Goal: Information Seeking & Learning: Learn about a topic

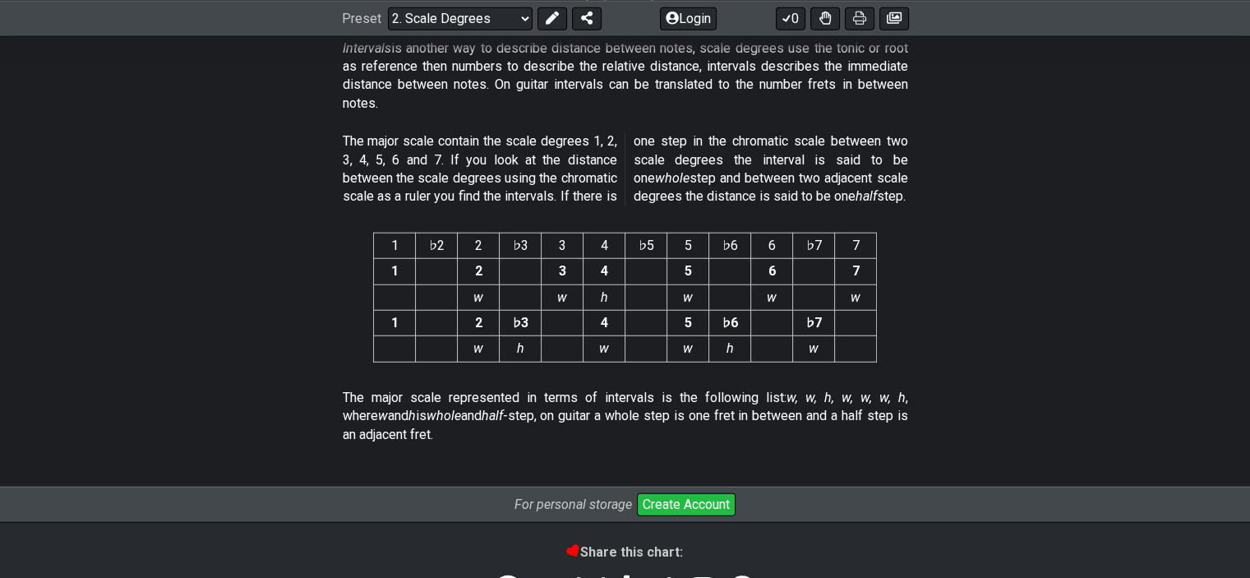
scroll to position [4125, 0]
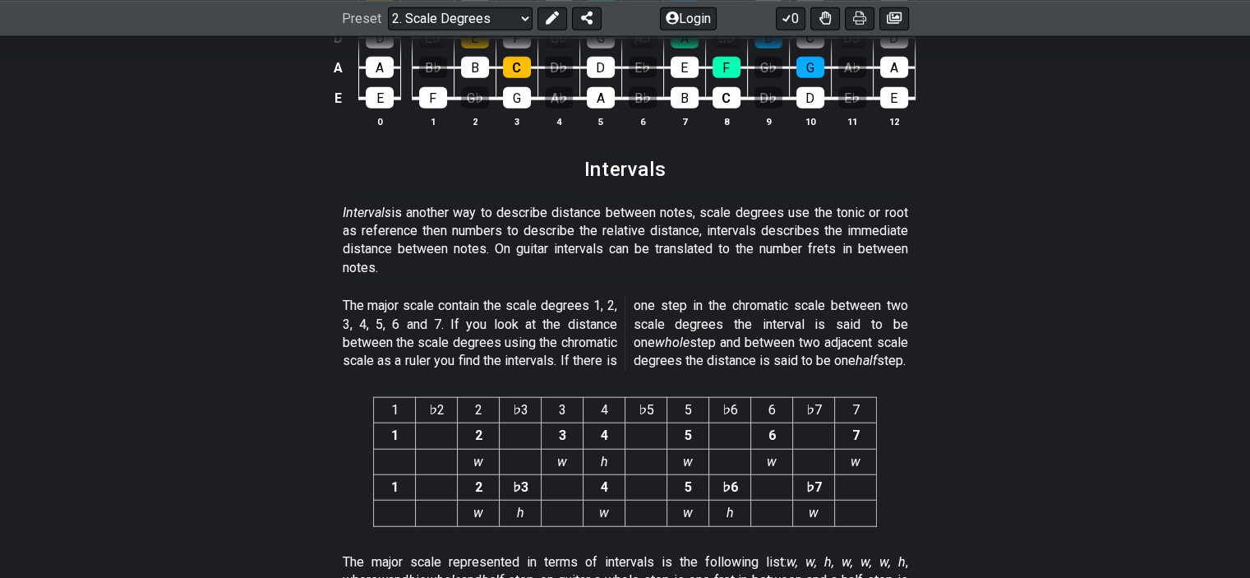
drag, startPoint x: 916, startPoint y: 214, endPoint x: 837, endPoint y: 211, distance: 79.8
click at [837, 211] on section "Intervals is another way to describe distance between notes, scale degrees use …" at bounding box center [625, 244] width 1250 height 94
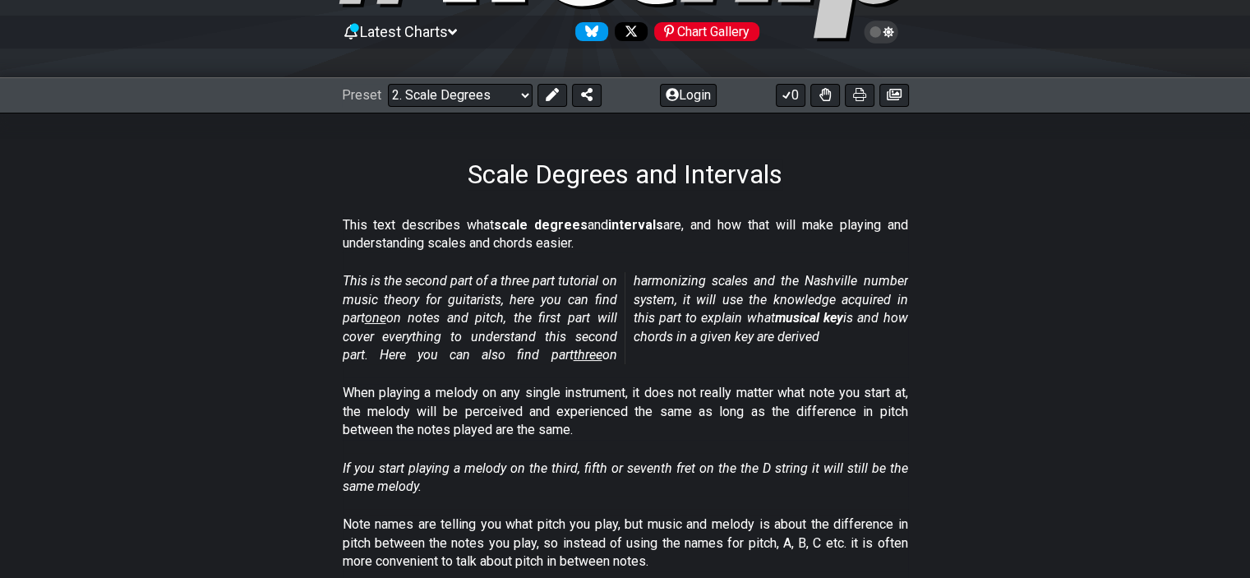
scroll to position [201, 0]
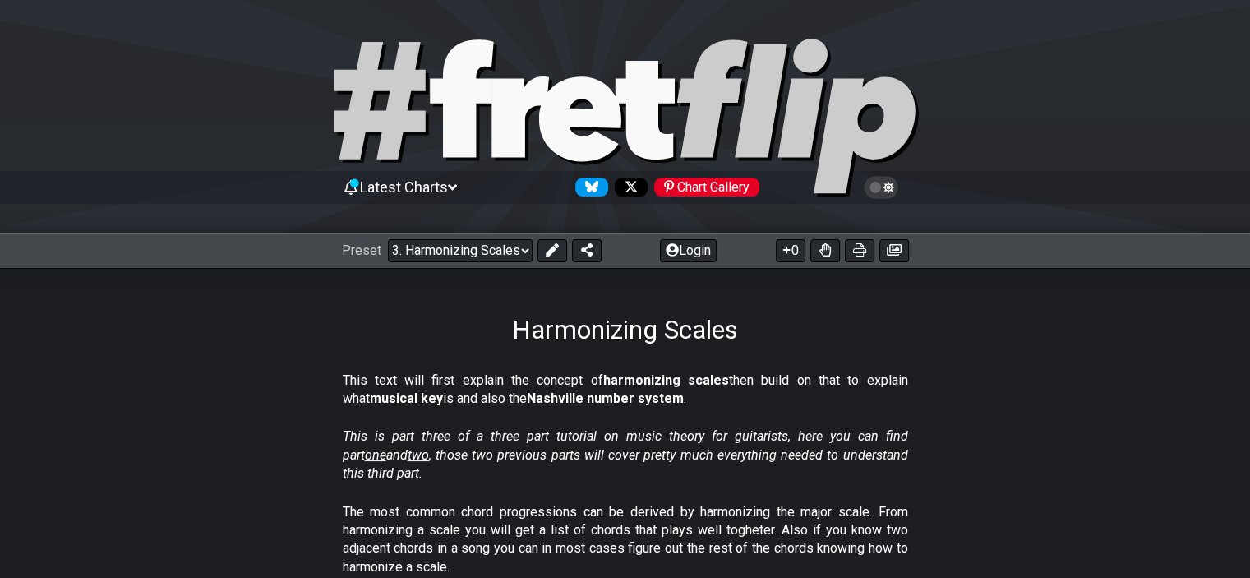
click at [386, 447] on span "one" at bounding box center [375, 455] width 21 height 16
select select "/musical-notes-explained"
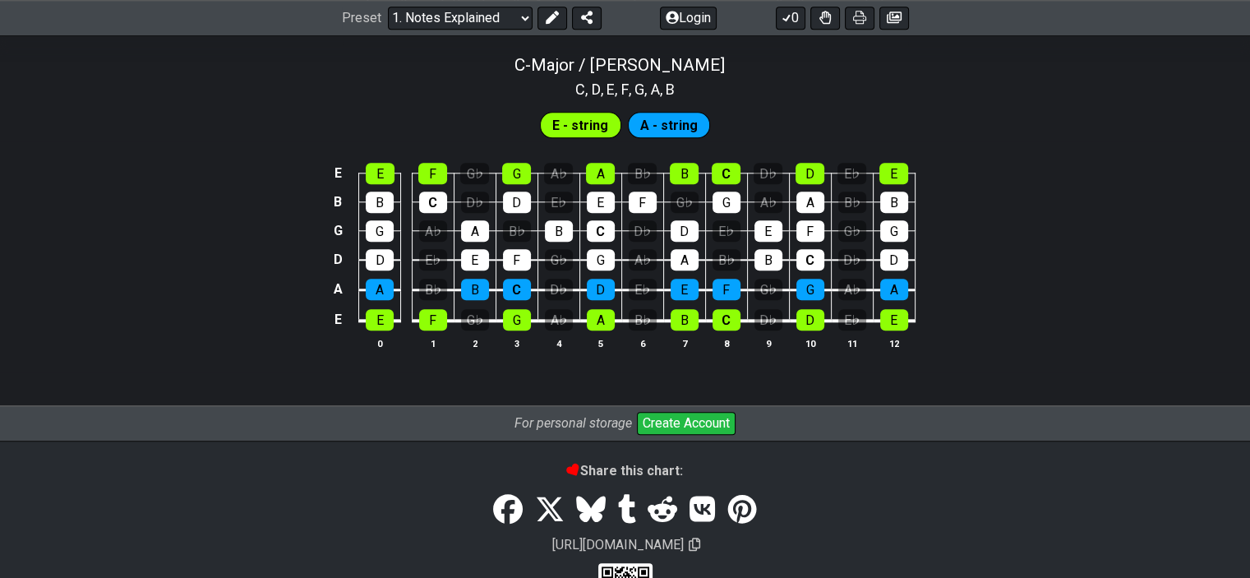
scroll to position [1644, 0]
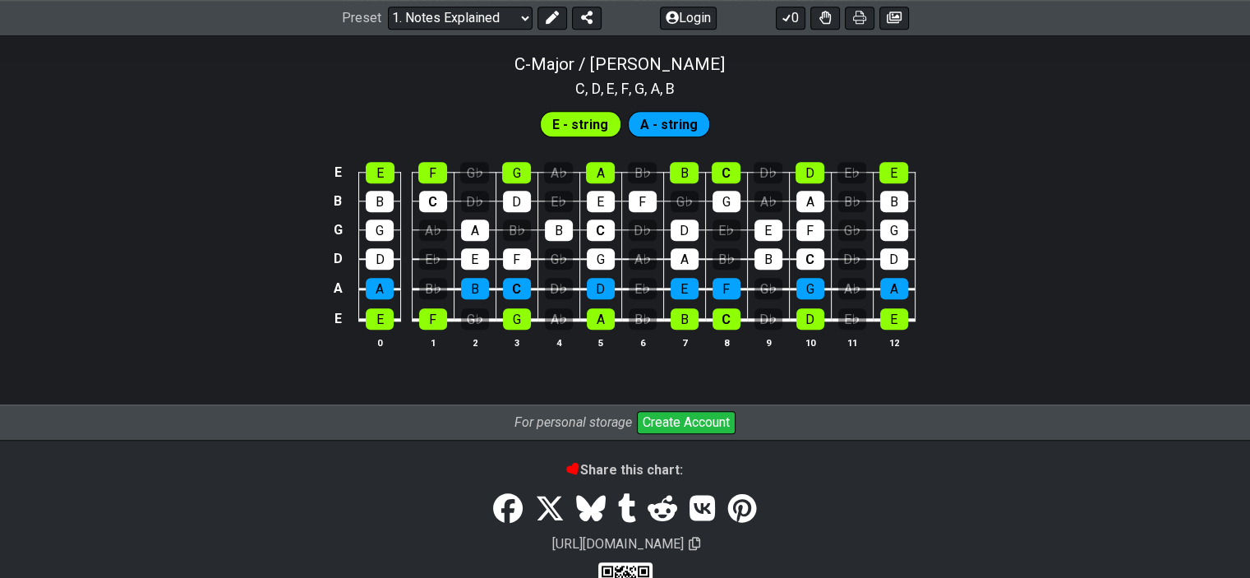
drag, startPoint x: 909, startPoint y: 346, endPoint x: 442, endPoint y: 348, distance: 466.8
click at [440, 337] on tr "0 1 2 3 4 5 6 7 8 9 10 11 12" at bounding box center [621, 328] width 587 height 17
drag, startPoint x: 932, startPoint y: 382, endPoint x: 545, endPoint y: 277, distance: 401.1
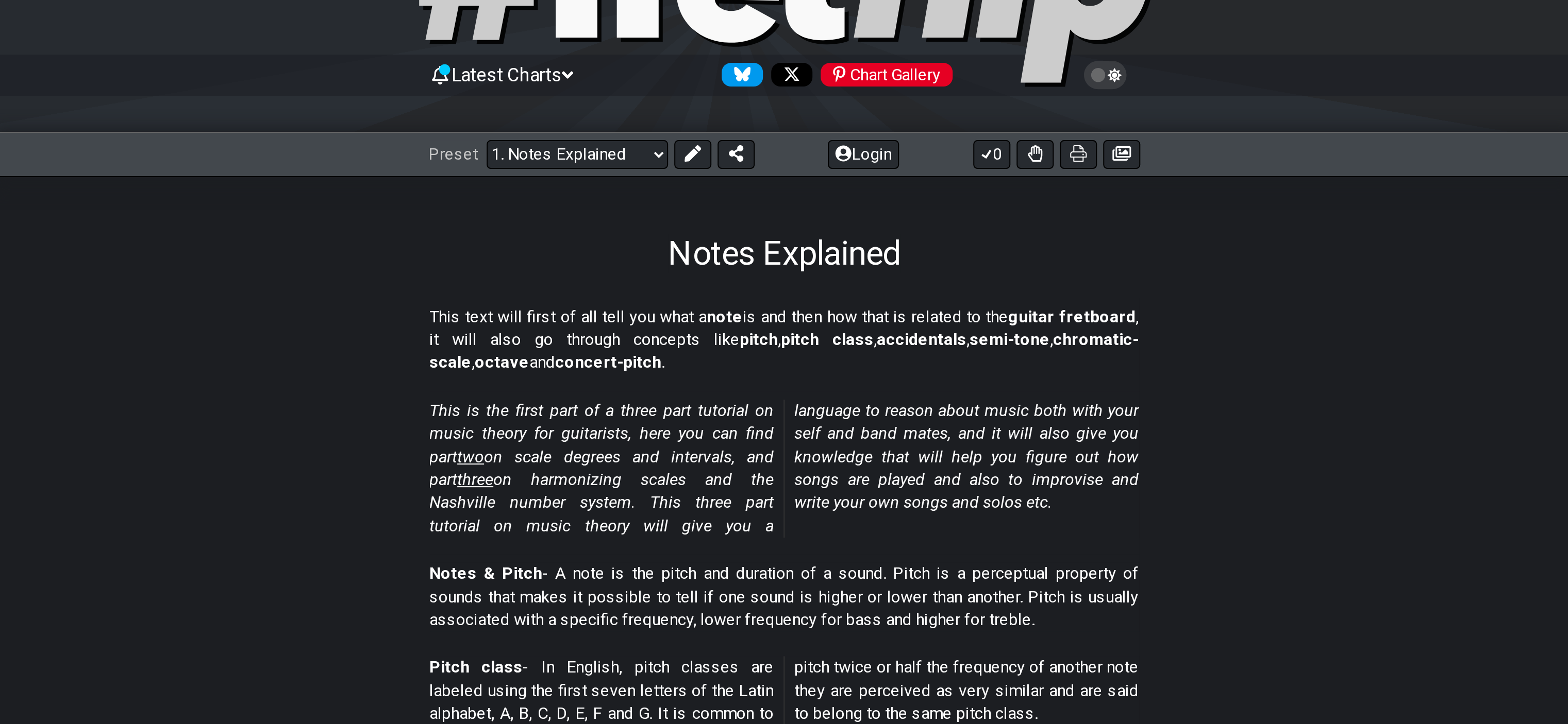
scroll to position [0, 0]
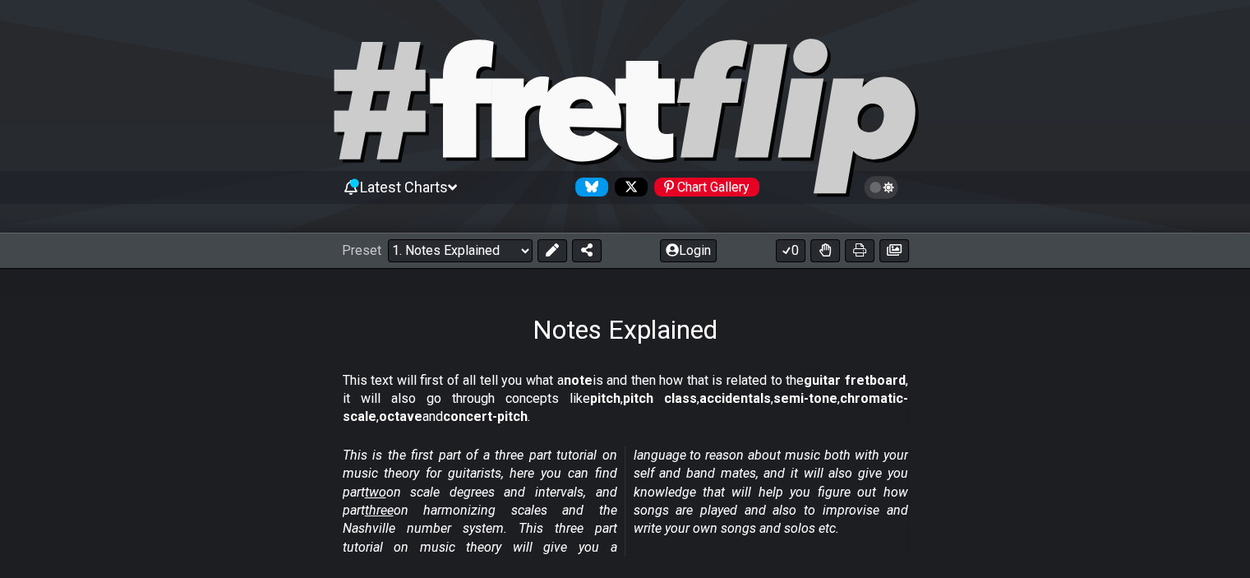
drag, startPoint x: 526, startPoint y: 330, endPoint x: 775, endPoint y: 400, distance: 258.6
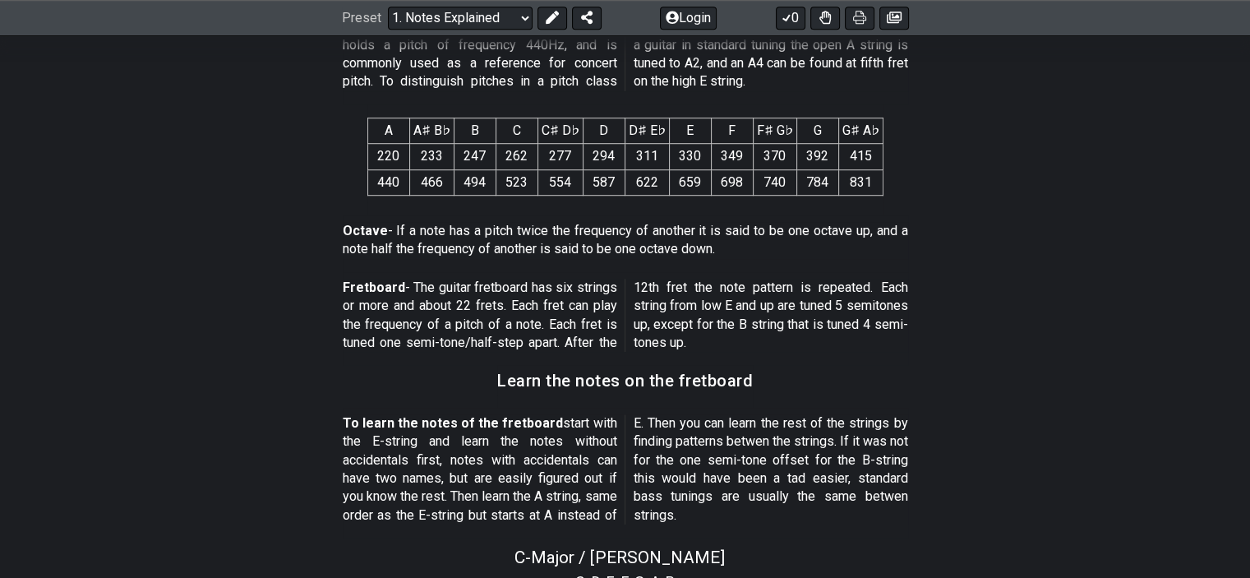
scroll to position [1233, 0]
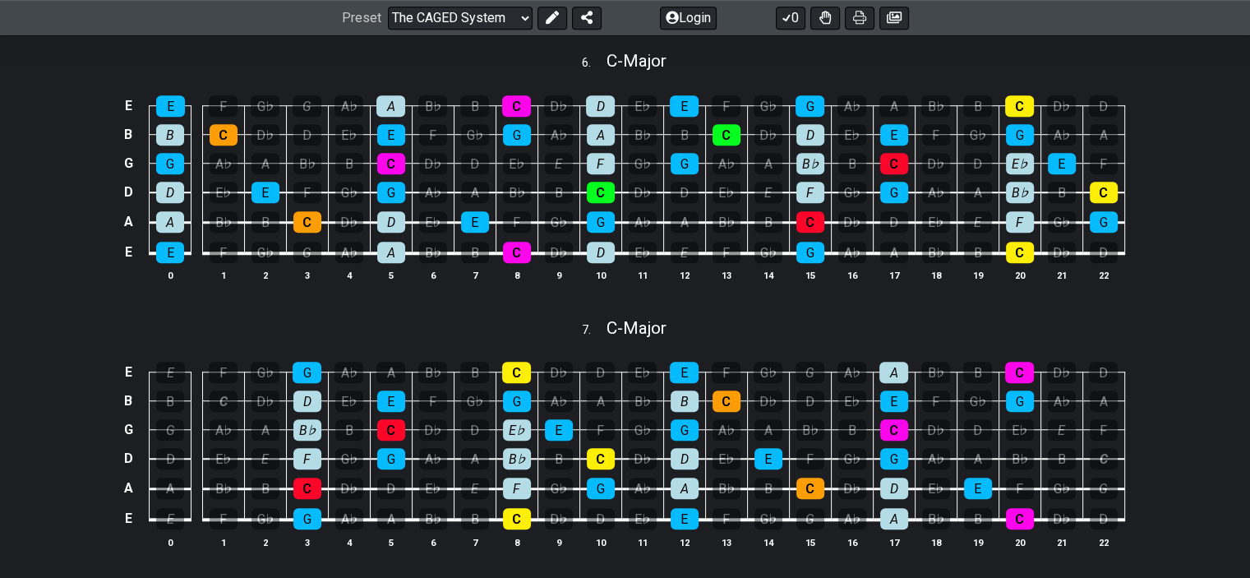
scroll to position [1150, 0]
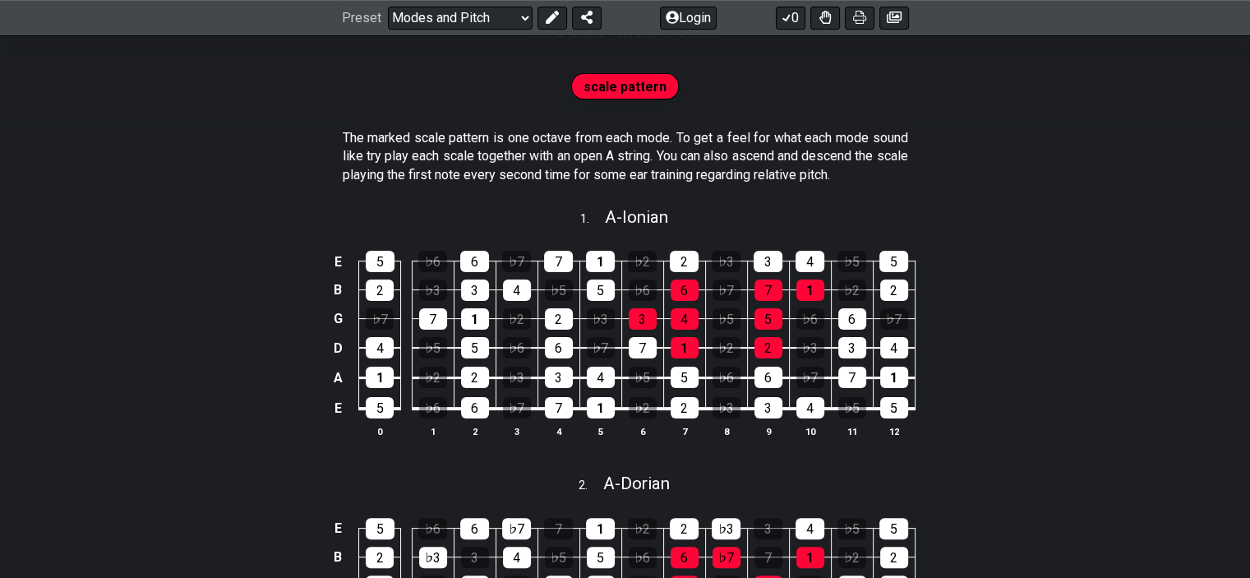
scroll to position [246, 0]
